Goal: Transaction & Acquisition: Purchase product/service

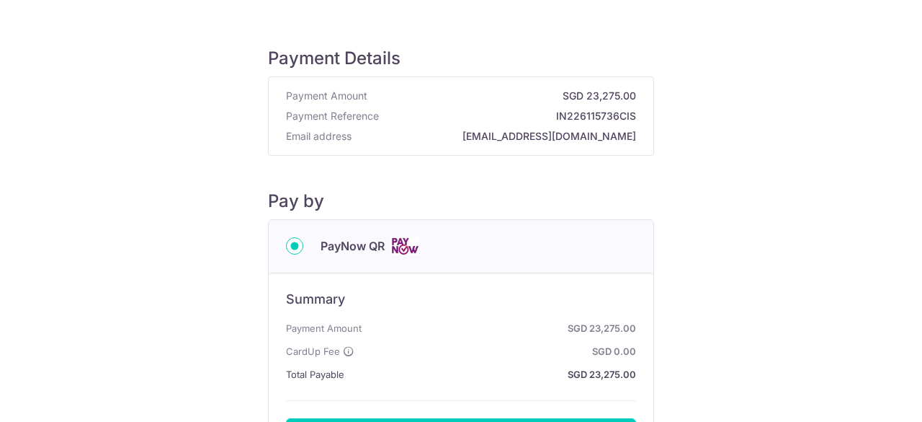
scroll to position [216, 0]
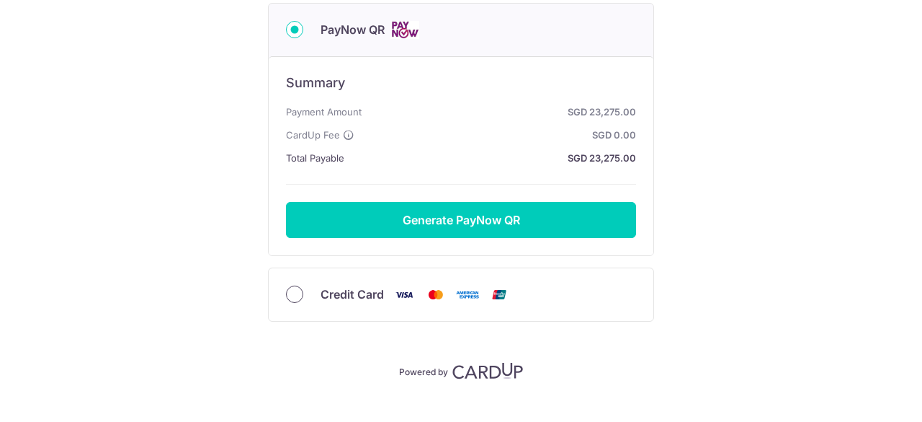
click at [295, 295] on input "Credit Card" at bounding box center [294, 293] width 17 height 17
radio input "true"
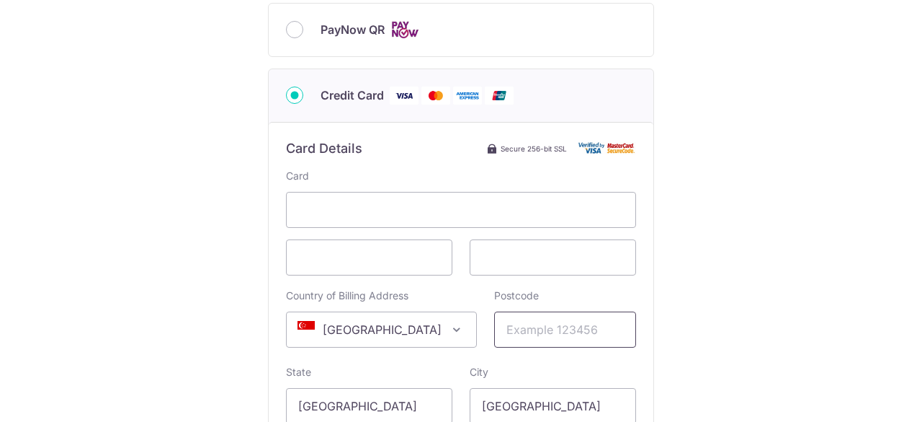
click at [567, 337] on input "Postcode" at bounding box center [565, 329] width 142 height 36
type input "469976"
click at [182, 286] on div "Payment Details Payment Amount SGD 23,275.00 Payment Reference IN226115736CIS E…" at bounding box center [461, 218] width 853 height 822
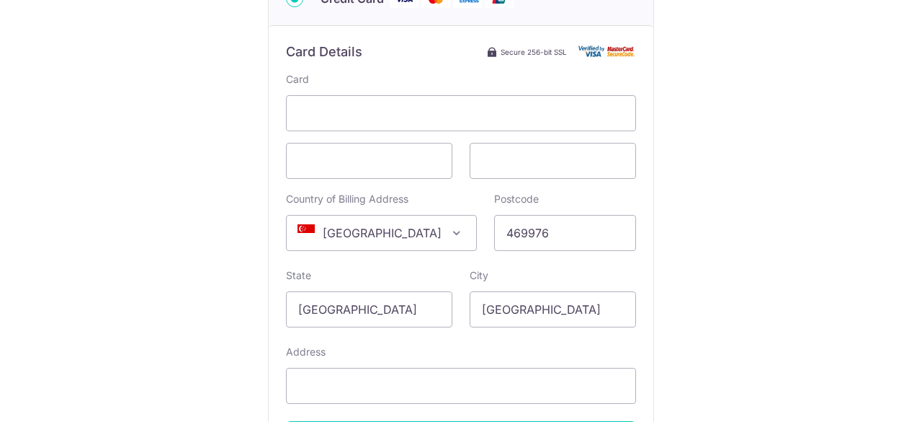
scroll to position [432, 0]
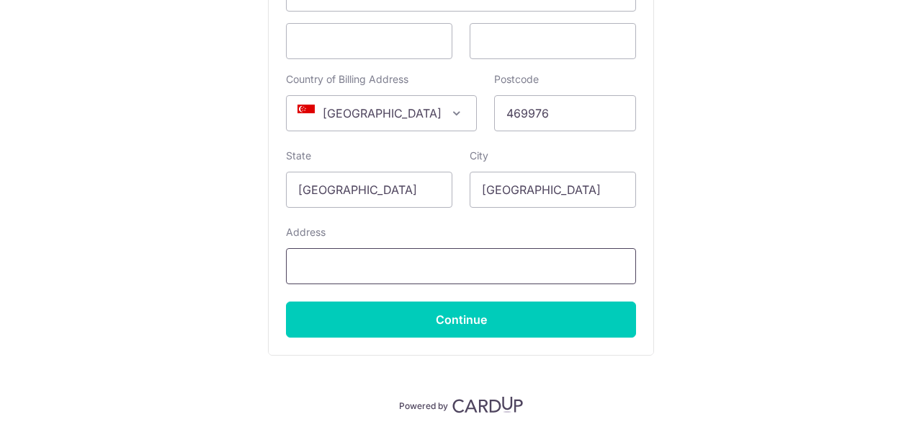
click at [337, 265] on input "Address" at bounding box center [461, 266] width 350 height 36
type input "The Bayshore"
drag, startPoint x: 165, startPoint y: 331, endPoint x: 219, endPoint y: 326, distance: 54.3
click at [166, 331] on div "Payment Details Payment Amount SGD 23,275.00 Payment Reference IN226115736CIS E…" at bounding box center [461, 2] width 853 height 822
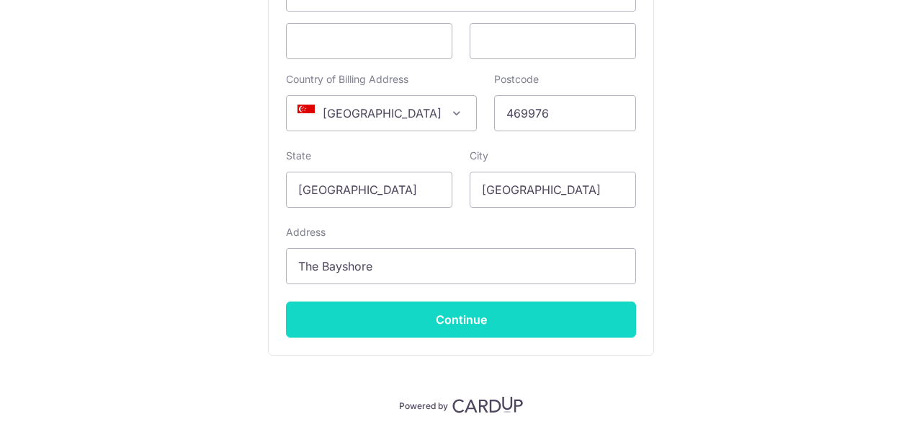
click at [467, 323] on input "Continue" at bounding box center [461, 319] width 350 height 36
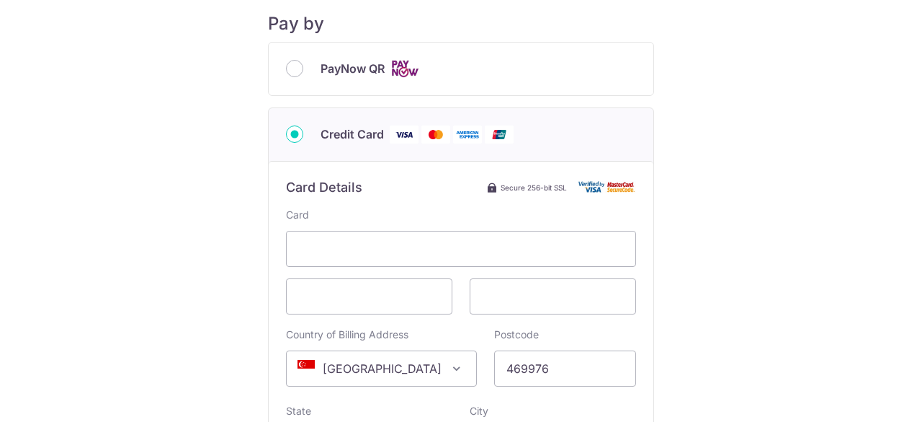
scroll to position [288, 0]
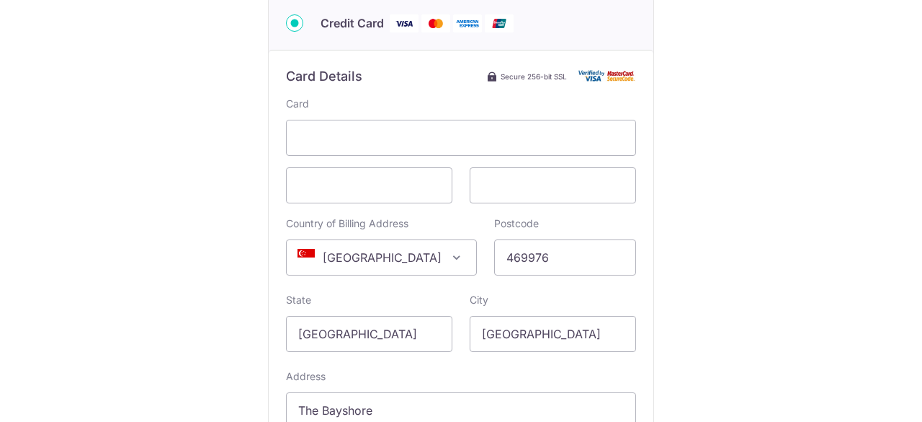
type input "**** 4803"
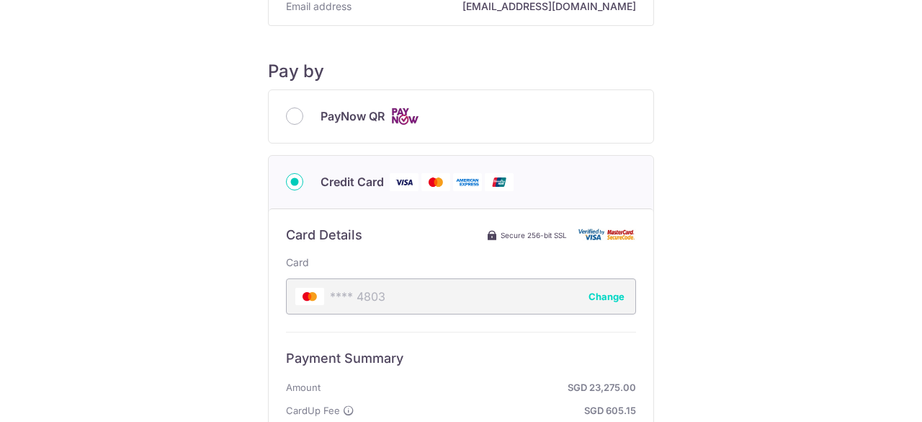
scroll to position [72, 0]
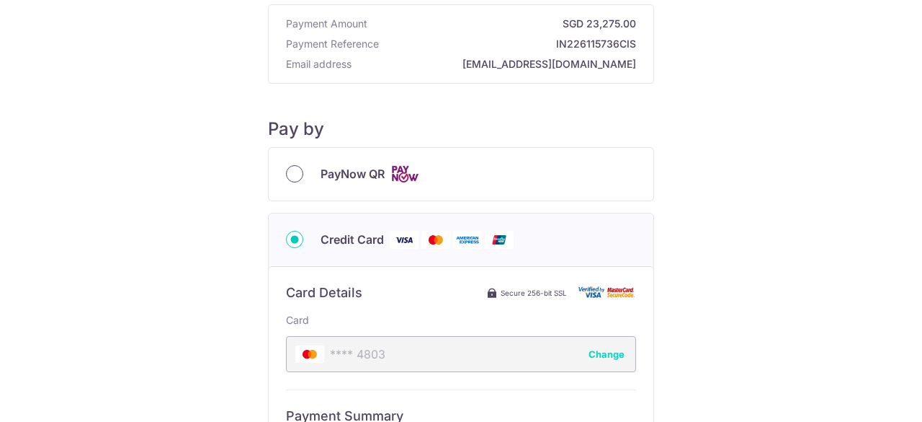
click at [286, 169] on input "PayNow QR" at bounding box center [294, 173] width 17 height 17
radio input "true"
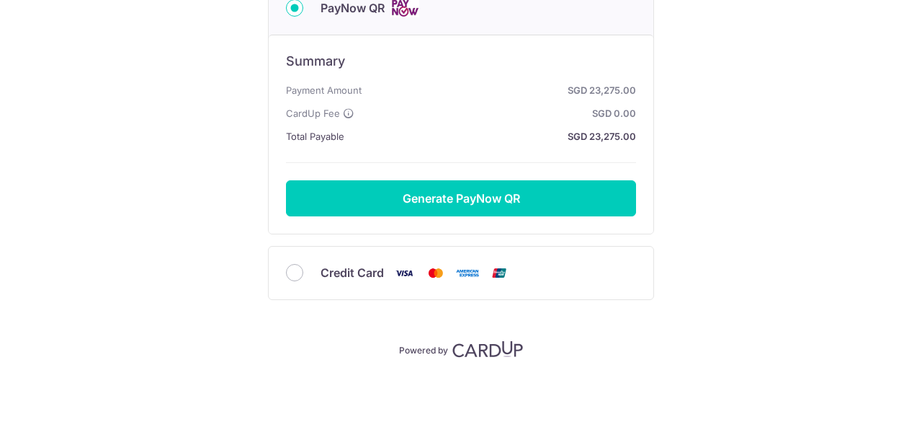
scroll to position [239, 0]
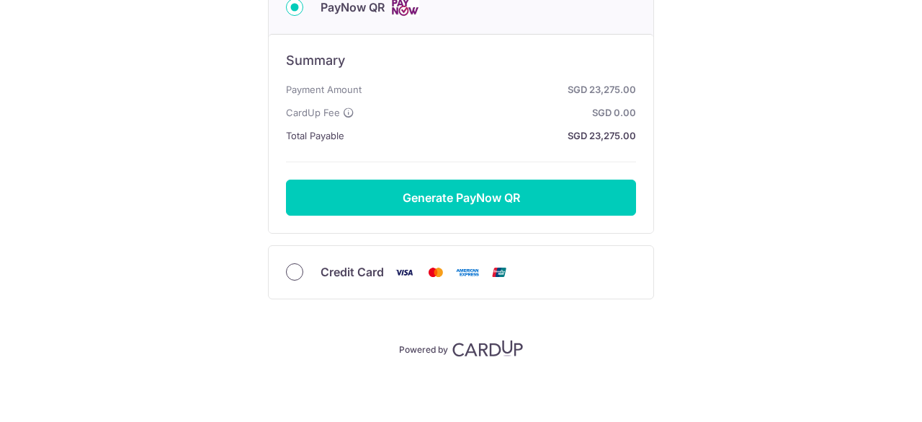
click at [289, 269] on input "Credit Card" at bounding box center [294, 271] width 17 height 17
radio input "true"
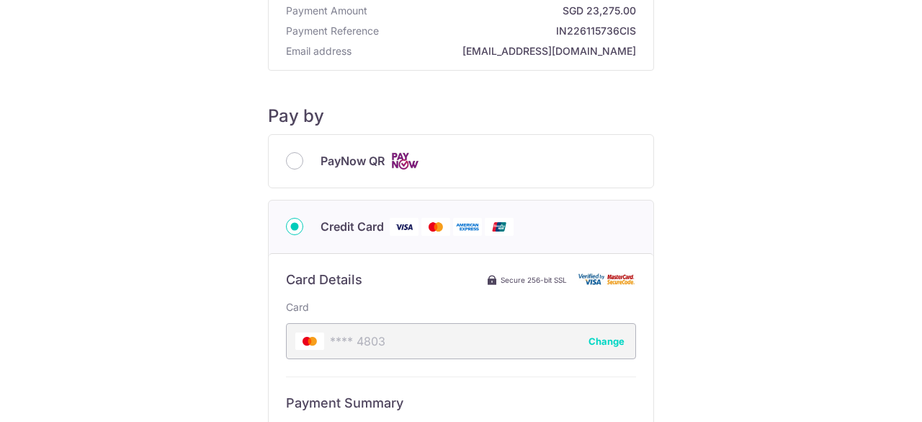
scroll to position [0, 0]
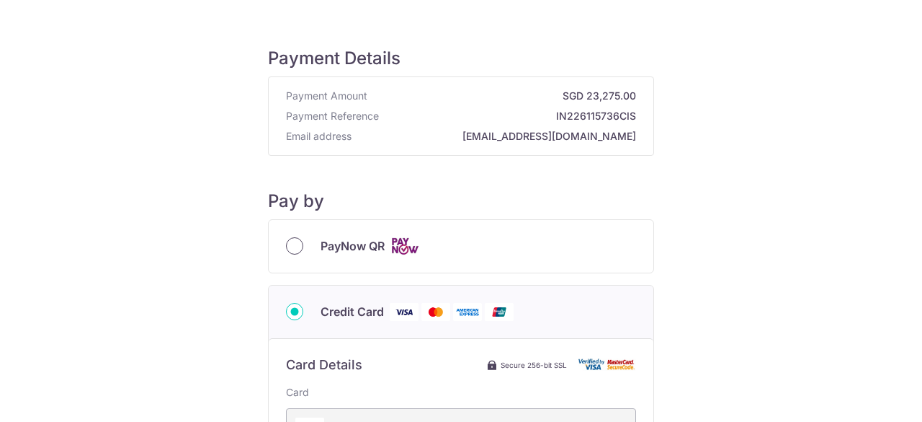
click at [287, 246] on input "PayNow QR" at bounding box center [294, 245] width 17 height 17
radio input "true"
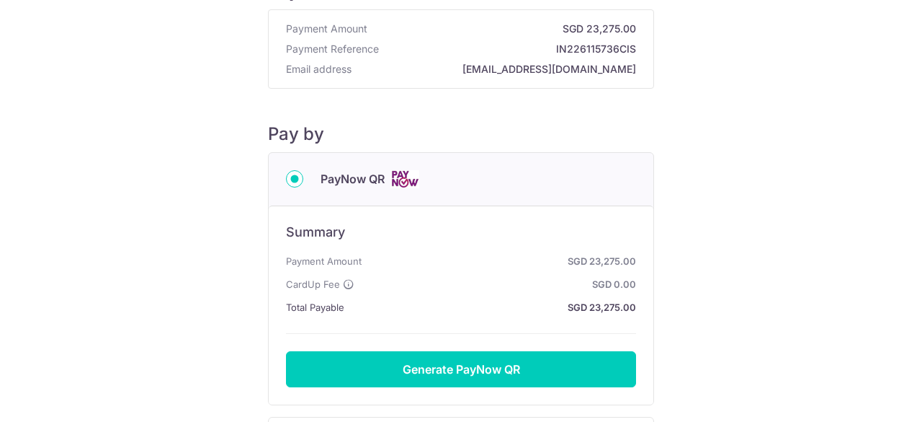
scroll to position [216, 0]
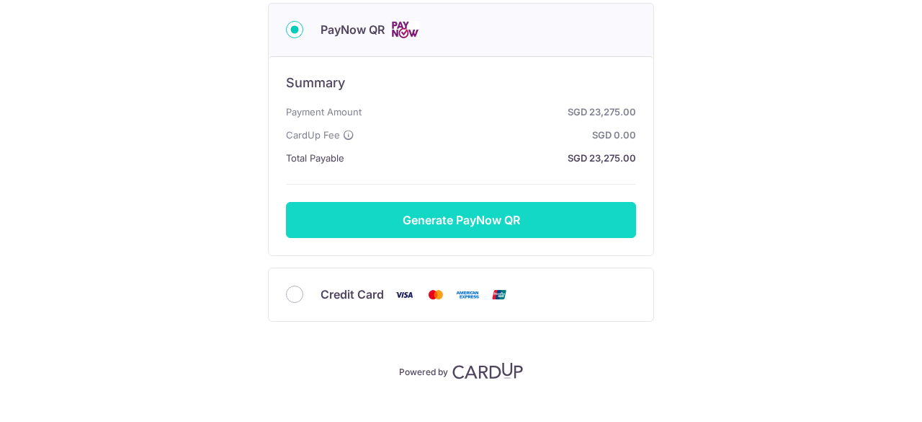
click at [472, 223] on button "Generate PayNow QR" at bounding box center [461, 220] width 350 height 36
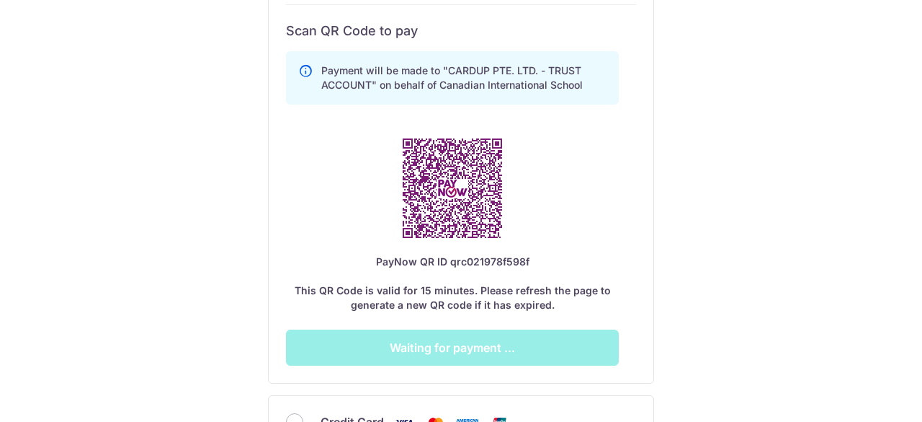
scroll to position [432, 0]
